Goal: Task Accomplishment & Management: Complete application form

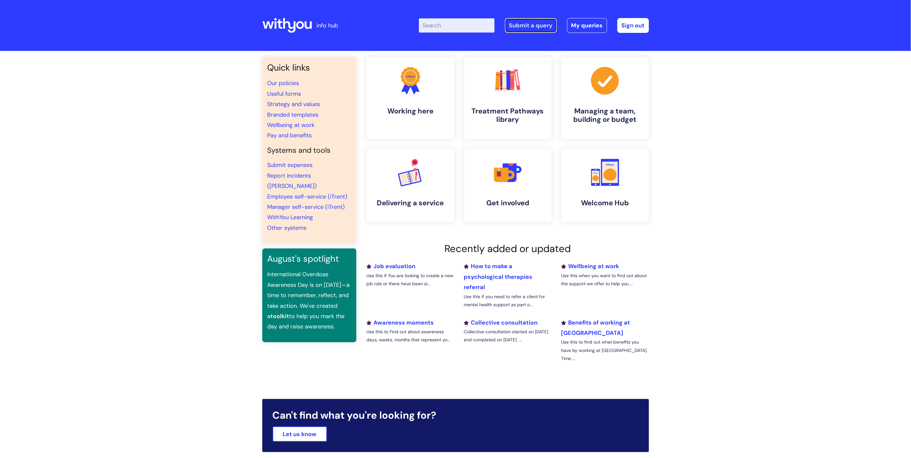
click at [546, 31] on link "Submit a query" at bounding box center [531, 25] width 52 height 15
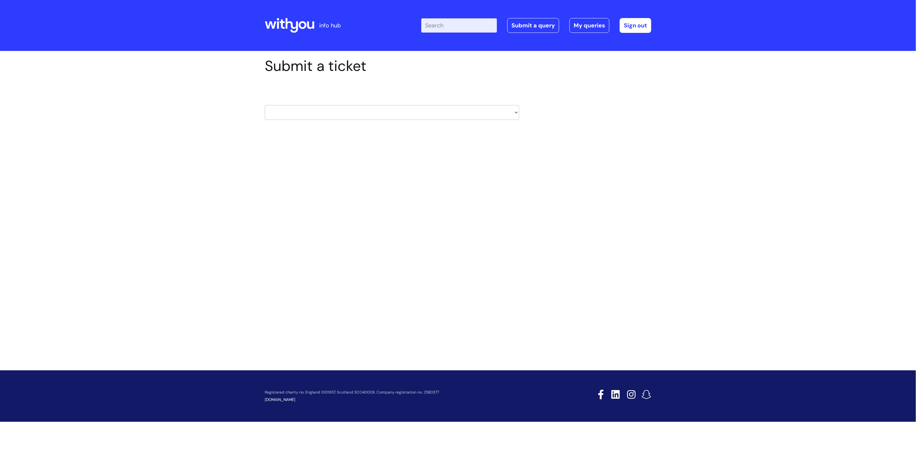
click at [411, 115] on select "HR / People IT and Support Clinical Drug Alerts Finance Accounts Data Support T…" at bounding box center [392, 112] width 255 height 15
select select "it_and_support"
click at [265, 105] on select "HR / People IT and Support Clinical Drug Alerts Finance Accounts Data Support T…" at bounding box center [392, 112] width 255 height 15
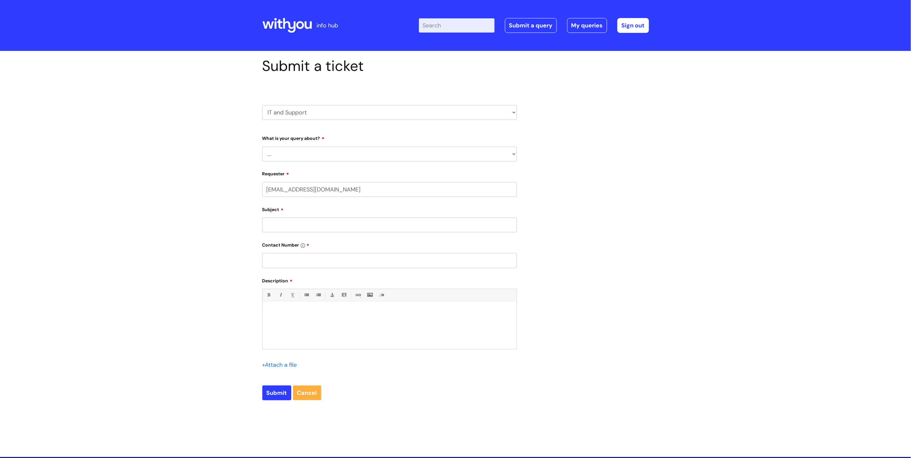
click at [352, 157] on select "... Mobile Phone Reset & MFA Accounts, Starters and Leavers IT Hardware issue I…" at bounding box center [389, 154] width 255 height 15
click at [262, 147] on select "... Mobile Phone Reset & MFA Accounts, Starters and Leavers IT Hardware issue I…" at bounding box center [389, 154] width 255 height 15
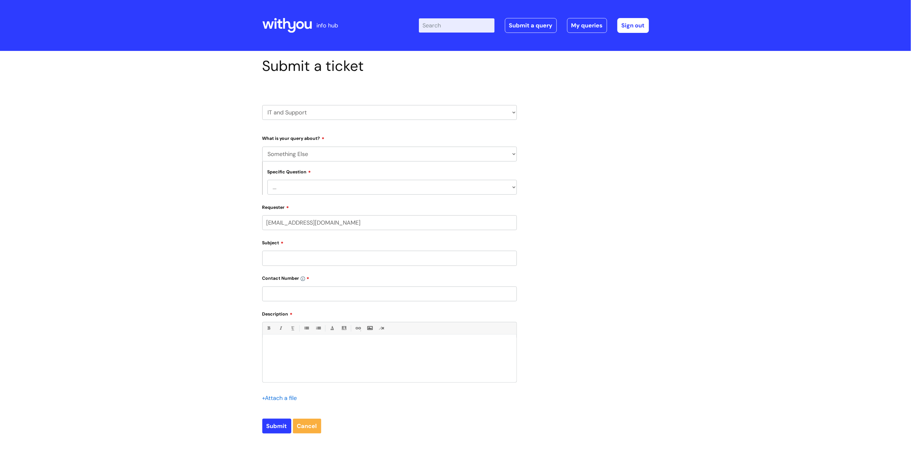
click at [345, 188] on select "... My problem is not listed" at bounding box center [391, 187] width 249 height 15
click at [362, 157] on select "... Mobile Phone Reset & MFA Accounts, Starters and Leavers IT Hardware issue I…" at bounding box center [389, 154] width 255 height 15
select select "System/software"
click at [262, 147] on select "... Mobile Phone Reset & MFA Accounts, Starters and Leavers IT Hardware issue I…" at bounding box center [389, 154] width 255 height 15
click at [353, 191] on select "... Halo PCMIS Iaptus NHS Email CJSM Email Mitel Another System Google (Workspa…" at bounding box center [391, 187] width 249 height 15
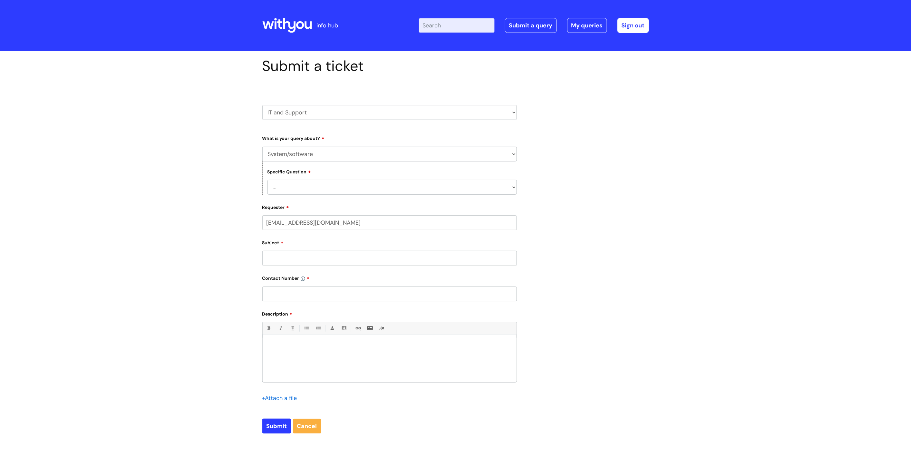
select select "Microsoft (inc Azure)"
click at [267, 180] on select "... Halo PCMIS Iaptus NHS Email CJSM Email Mitel Another System Google (Workspa…" at bounding box center [391, 187] width 249 height 15
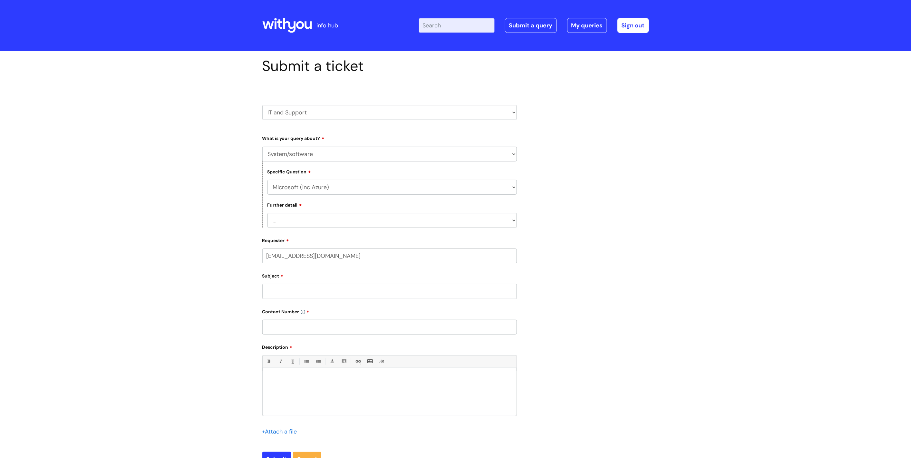
click at [337, 221] on select "... I’d like to add/remove user(s) to an Azure Group (Miro, Monday, Salesforce,…" at bounding box center [391, 220] width 249 height 15
select select "I’d like to add/remove user(s) to an Azure Group (Miro, Monday, Salesforce, PCM…"
click at [267, 213] on select "... I’d like to add/remove user(s) to an Azure Group (Miro, Monday, Salesforce,…" at bounding box center [391, 220] width 249 height 15
click at [330, 292] on input "Subject" at bounding box center [389, 291] width 255 height 15
paste input "Charlotte McIntyr"
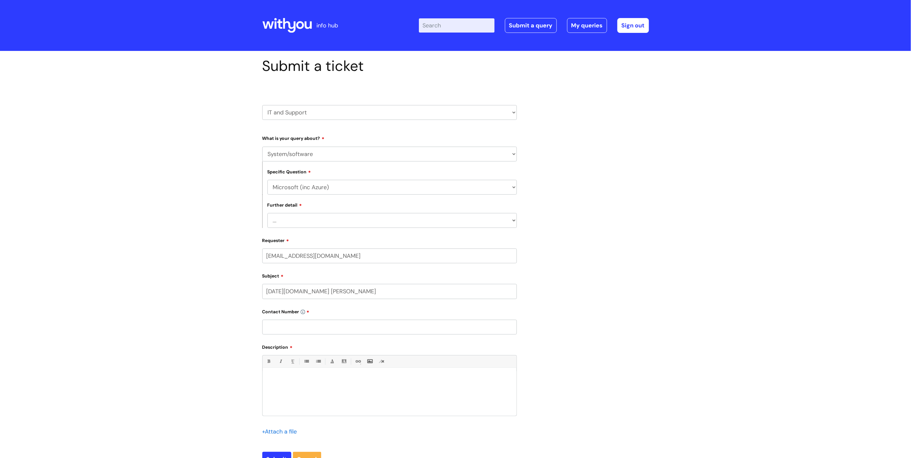
type input "Monday.com Charlotte McIntyr"
type input "07753545973"
click at [316, 395] on div "Hi Team, Can you please add" at bounding box center [390, 393] width 254 height 44
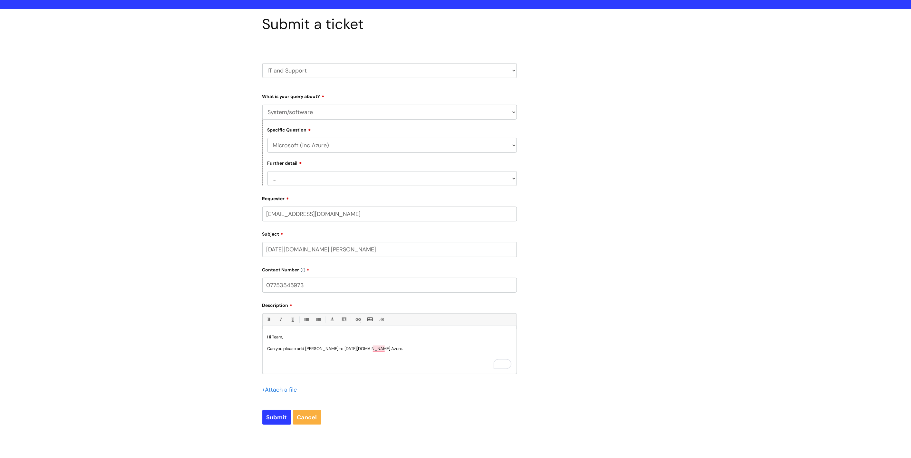
scroll to position [72, 0]
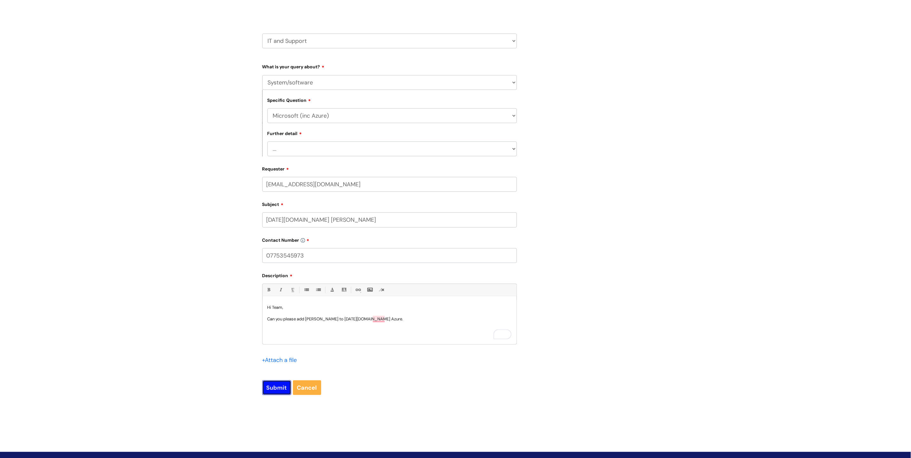
click at [275, 393] on input "Submit" at bounding box center [276, 387] width 29 height 15
type input "Please Wait..."
